Goal: Consume media (video, audio): Consume media (video, audio)

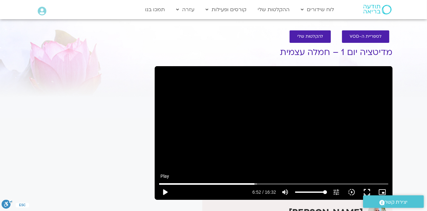
click at [165, 192] on button "play_arrow" at bounding box center [164, 191] width 15 height 15
click at [165, 191] on button "pause" at bounding box center [164, 191] width 15 height 15
click at [165, 192] on button "play_arrow" at bounding box center [164, 191] width 15 height 15
click at [165, 193] on button "pause" at bounding box center [164, 191] width 15 height 15
click at [165, 191] on button "play_arrow" at bounding box center [164, 191] width 15 height 15
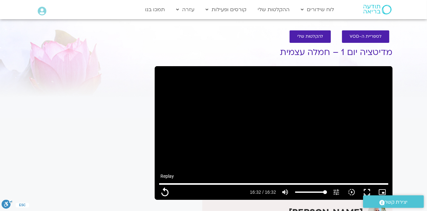
click at [166, 191] on button "replay" at bounding box center [164, 191] width 15 height 15
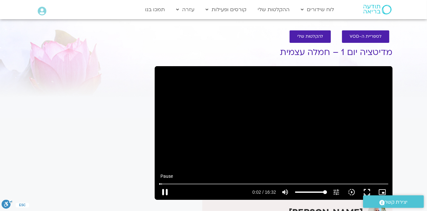
click at [166, 190] on button "pause" at bounding box center [164, 191] width 15 height 15
type input "2.496588"
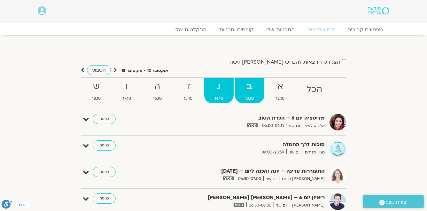
scroll to position [26, 0]
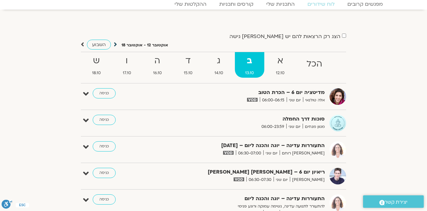
click at [115, 45] on icon at bounding box center [115, 44] width 3 height 6
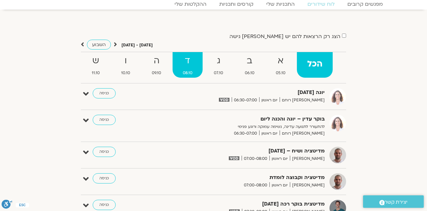
click at [186, 62] on strong "ד" at bounding box center [188, 61] width 30 height 14
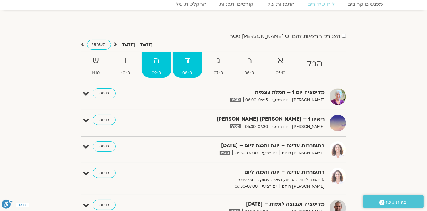
click at [156, 62] on strong "ה" at bounding box center [157, 61] width 30 height 14
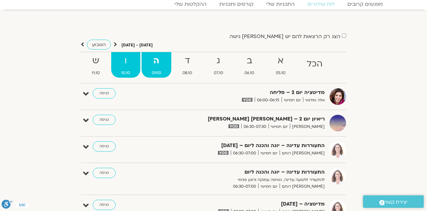
click at [130, 61] on strong "ו" at bounding box center [125, 61] width 29 height 14
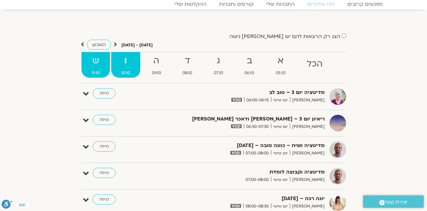
click at [95, 62] on strong "ש" at bounding box center [95, 61] width 28 height 14
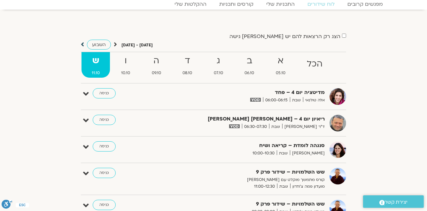
click at [81, 44] on icon at bounding box center [82, 44] width 3 height 6
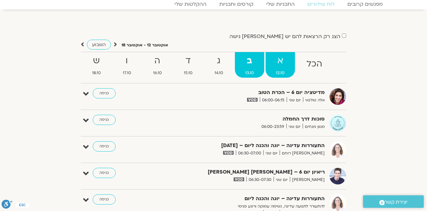
click at [283, 60] on strong "א" at bounding box center [279, 61] width 29 height 14
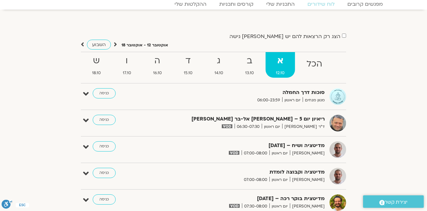
scroll to position [51, 0]
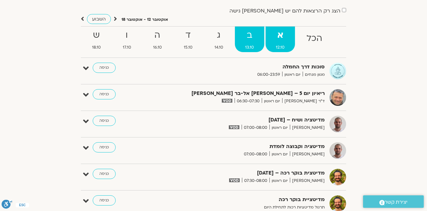
click at [249, 36] on strong "ב" at bounding box center [249, 35] width 29 height 14
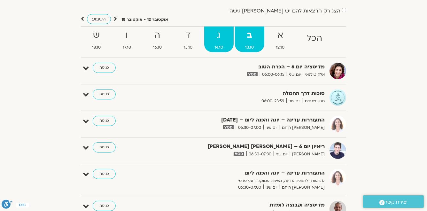
click at [218, 36] on strong "ג" at bounding box center [218, 35] width 29 height 14
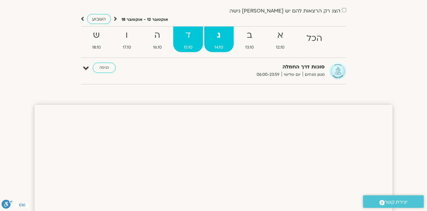
click at [189, 35] on strong "ד" at bounding box center [187, 35] width 29 height 14
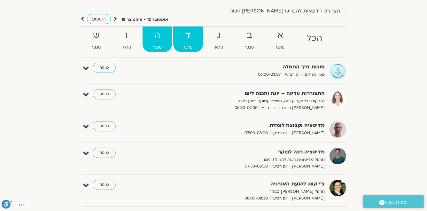
click at [159, 34] on strong "ה" at bounding box center [156, 35] width 29 height 14
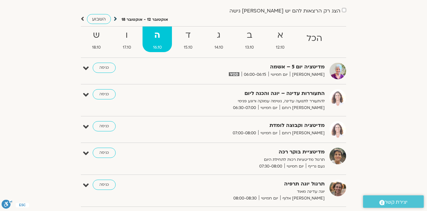
click at [114, 19] on icon at bounding box center [115, 19] width 3 height 6
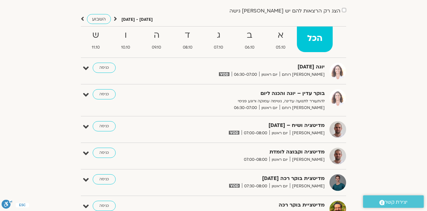
scroll to position [0, 0]
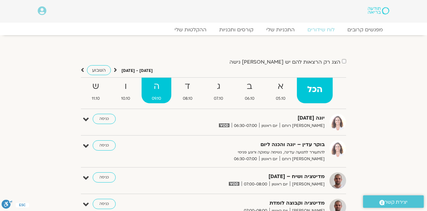
click at [156, 87] on strong "ה" at bounding box center [157, 86] width 30 height 14
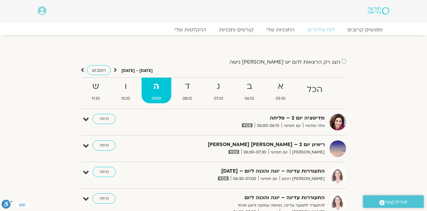
click at [83, 69] on icon at bounding box center [82, 70] width 3 height 6
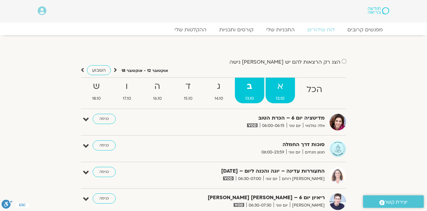
click at [280, 86] on strong "א" at bounding box center [279, 86] width 29 height 14
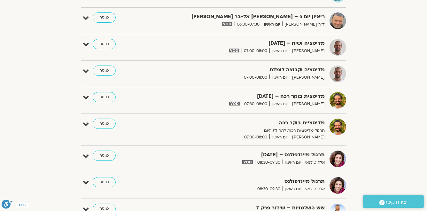
scroll to position [51, 0]
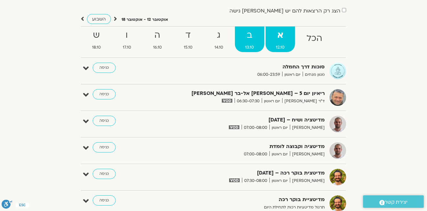
click at [249, 38] on strong "ב" at bounding box center [249, 35] width 29 height 14
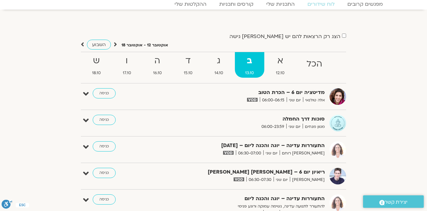
scroll to position [0, 0]
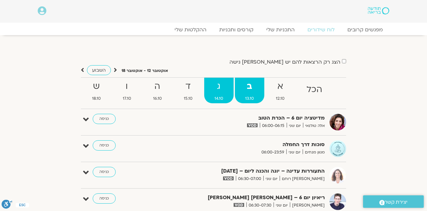
click at [219, 87] on strong "ג" at bounding box center [218, 86] width 29 height 14
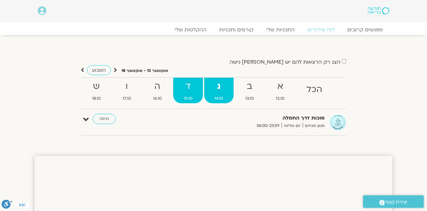
click at [188, 88] on strong "ד" at bounding box center [187, 86] width 29 height 14
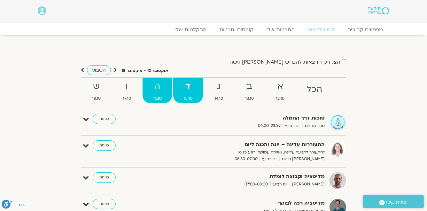
click at [161, 87] on strong "ה" at bounding box center [156, 86] width 29 height 14
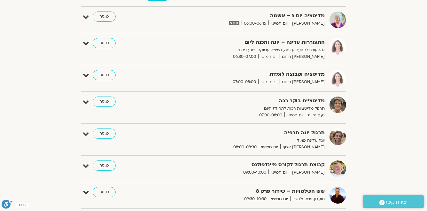
scroll to position [77, 0]
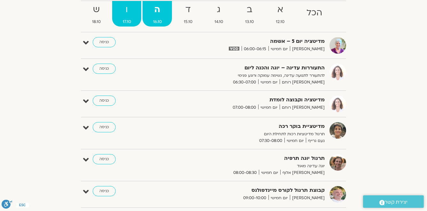
click at [129, 14] on strong "ו" at bounding box center [126, 10] width 29 height 14
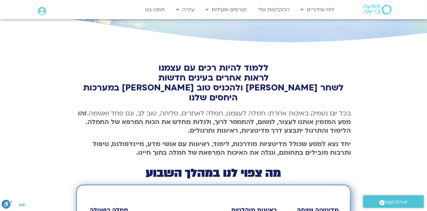
scroll to position [230, 0]
